Goal: Task Accomplishment & Management: Use online tool/utility

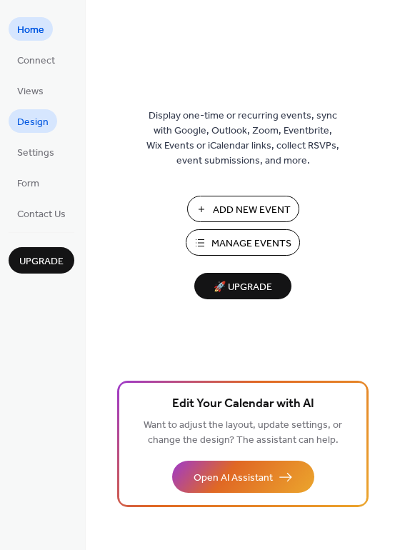
click at [30, 115] on span "Design" at bounding box center [32, 122] width 31 height 15
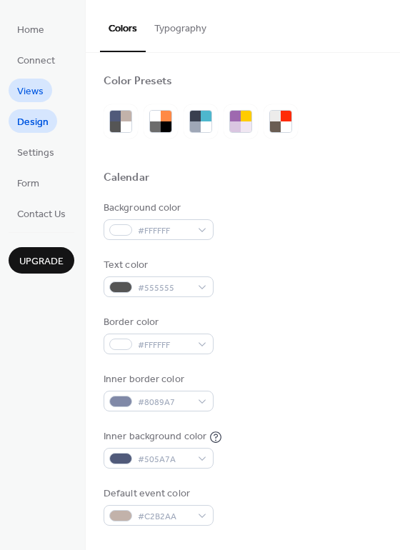
click at [35, 91] on span "Views" at bounding box center [30, 91] width 26 height 15
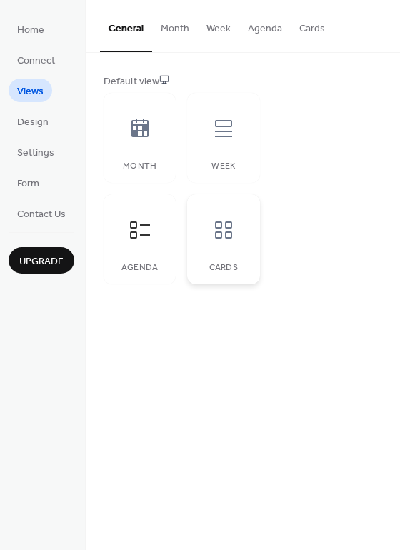
click at [212, 240] on icon at bounding box center [223, 229] width 23 height 23
click at [152, 130] on div at bounding box center [139, 128] width 43 height 43
click at [225, 136] on icon at bounding box center [223, 128] width 17 height 17
click at [143, 234] on icon at bounding box center [140, 229] width 20 height 17
